Goal: Navigation & Orientation: Find specific page/section

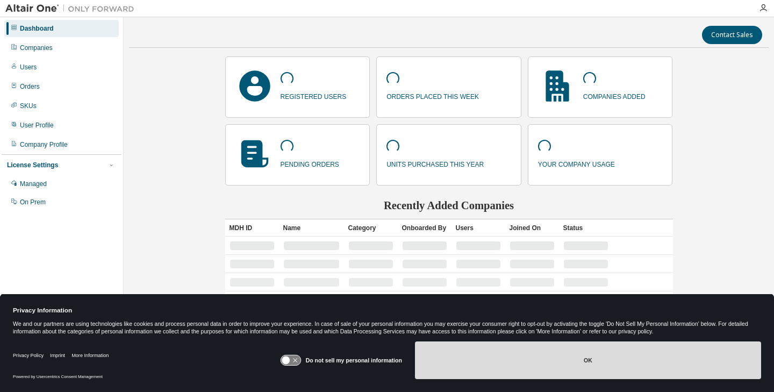
click at [435, 366] on button "OK" at bounding box center [588, 360] width 346 height 38
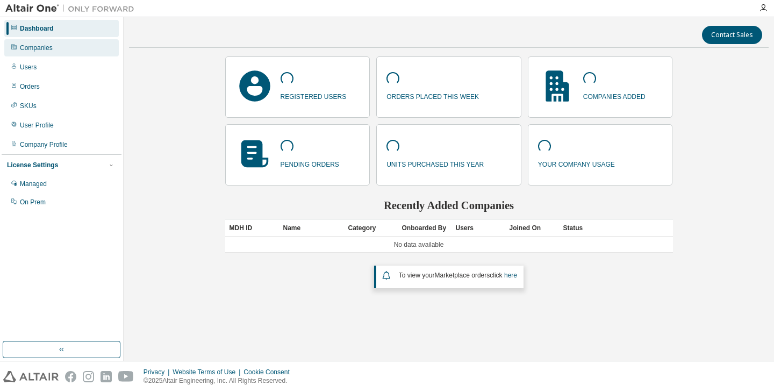
click at [60, 50] on div "Companies" at bounding box center [61, 47] width 115 height 17
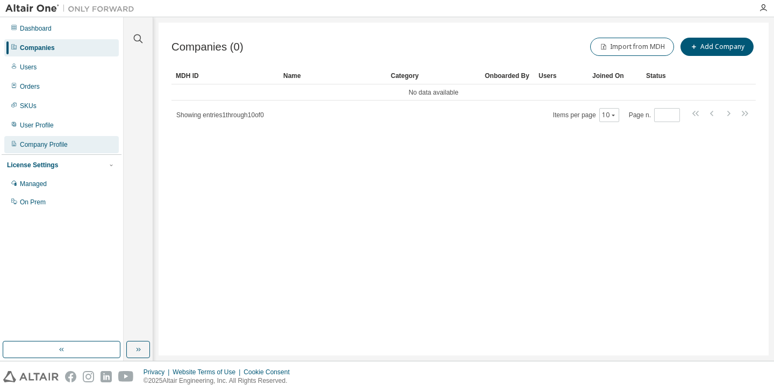
click at [38, 141] on div "Company Profile" at bounding box center [44, 144] width 48 height 9
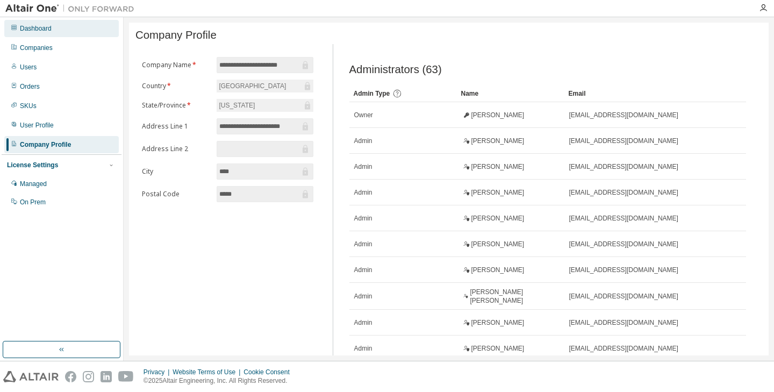
click at [37, 30] on div "Dashboard" at bounding box center [36, 28] width 32 height 9
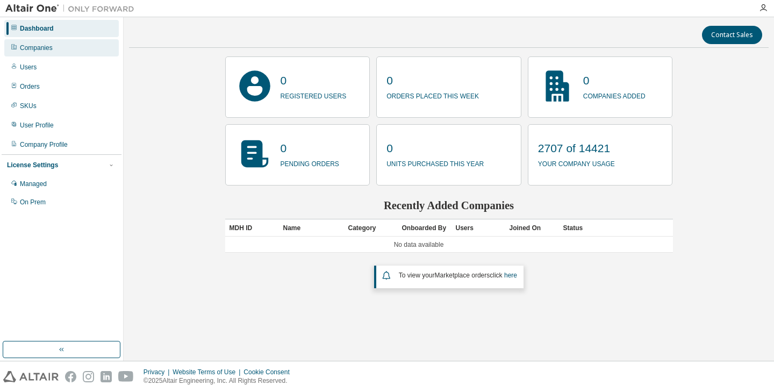
click at [42, 51] on div "Companies" at bounding box center [36, 48] width 33 height 9
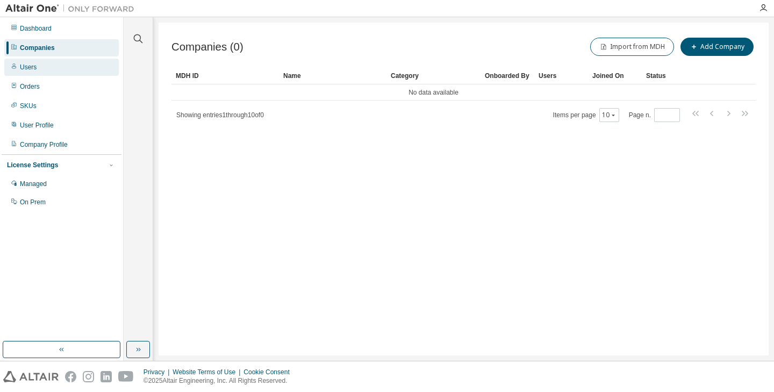
click at [31, 70] on div "Users" at bounding box center [28, 67] width 17 height 9
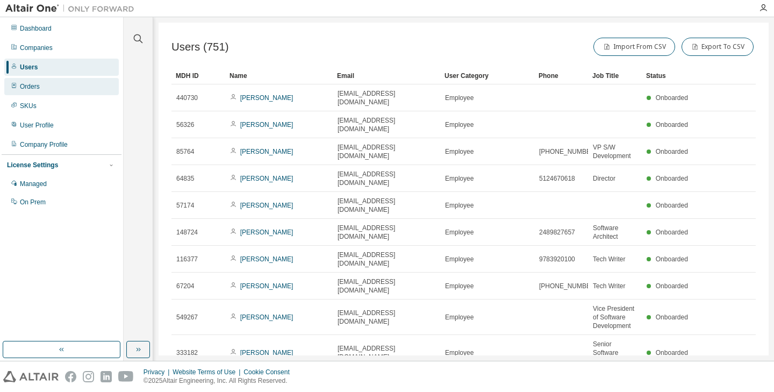
click at [31, 90] on div "Orders" at bounding box center [30, 86] width 20 height 9
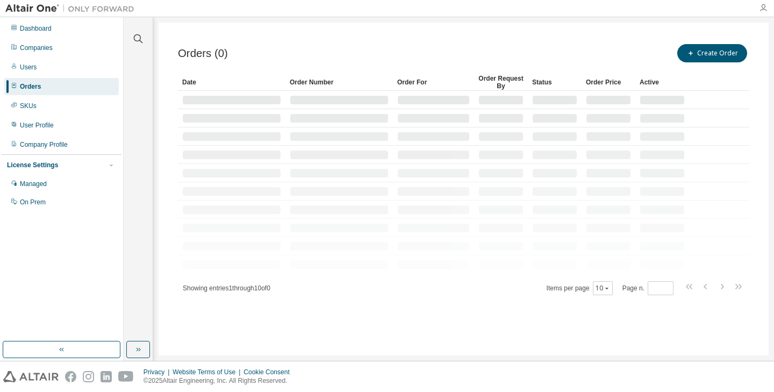
click at [766, 11] on icon "button" at bounding box center [763, 8] width 9 height 9
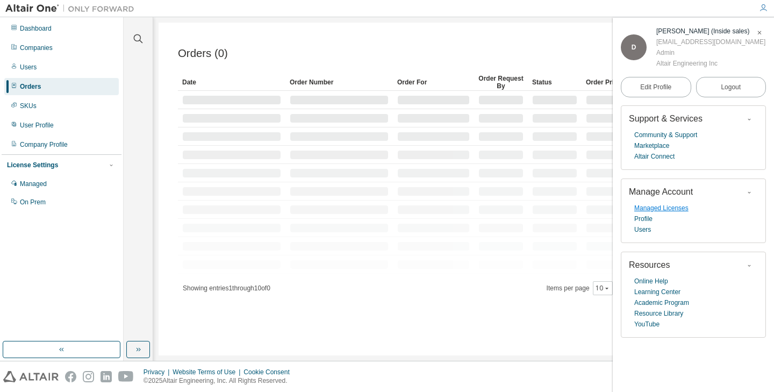
click at [659, 214] on link "Managed Licenses" at bounding box center [662, 208] width 54 height 11
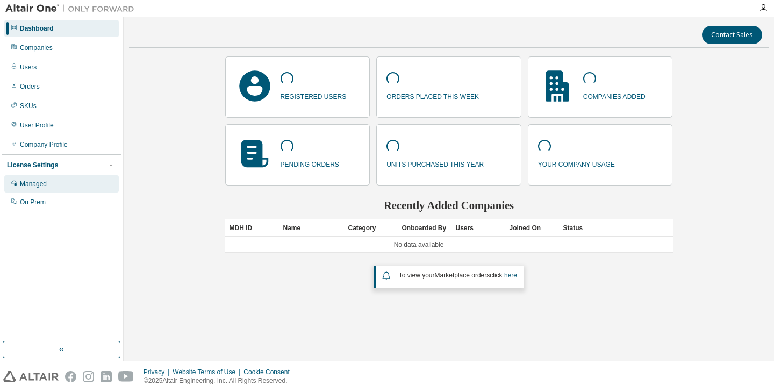
click at [43, 184] on div "Managed" at bounding box center [33, 184] width 27 height 9
